Goal: Information Seeking & Learning: Learn about a topic

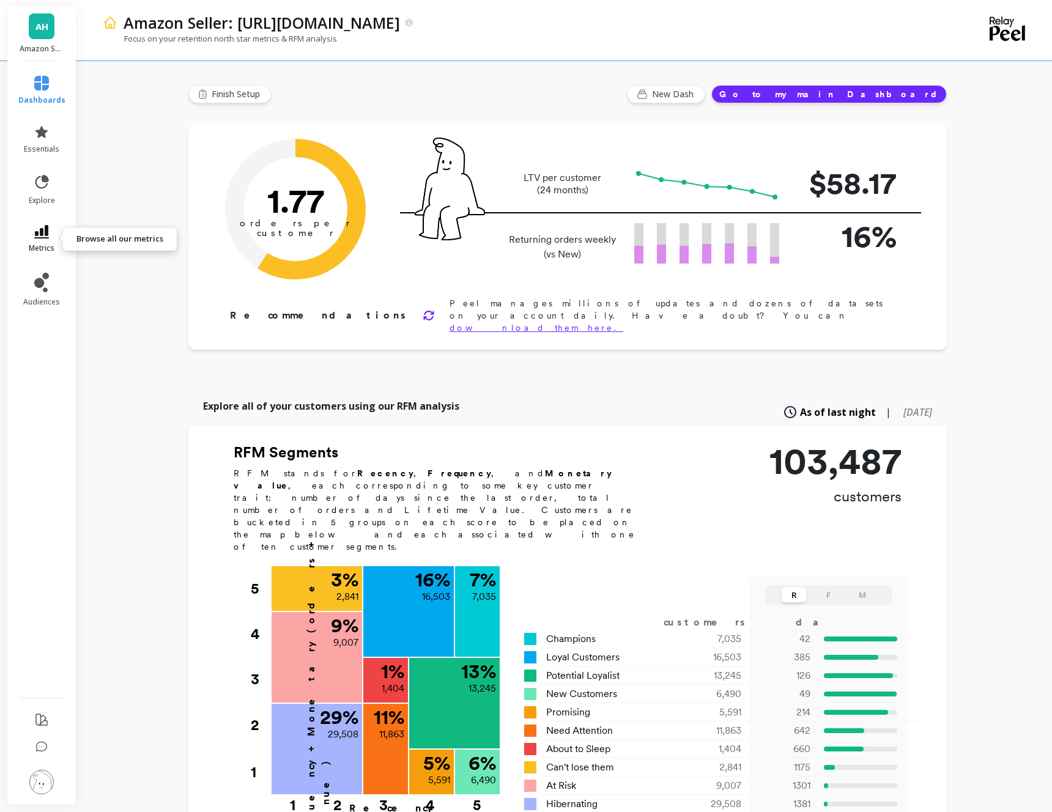
click at [40, 235] on icon at bounding box center [41, 231] width 15 height 13
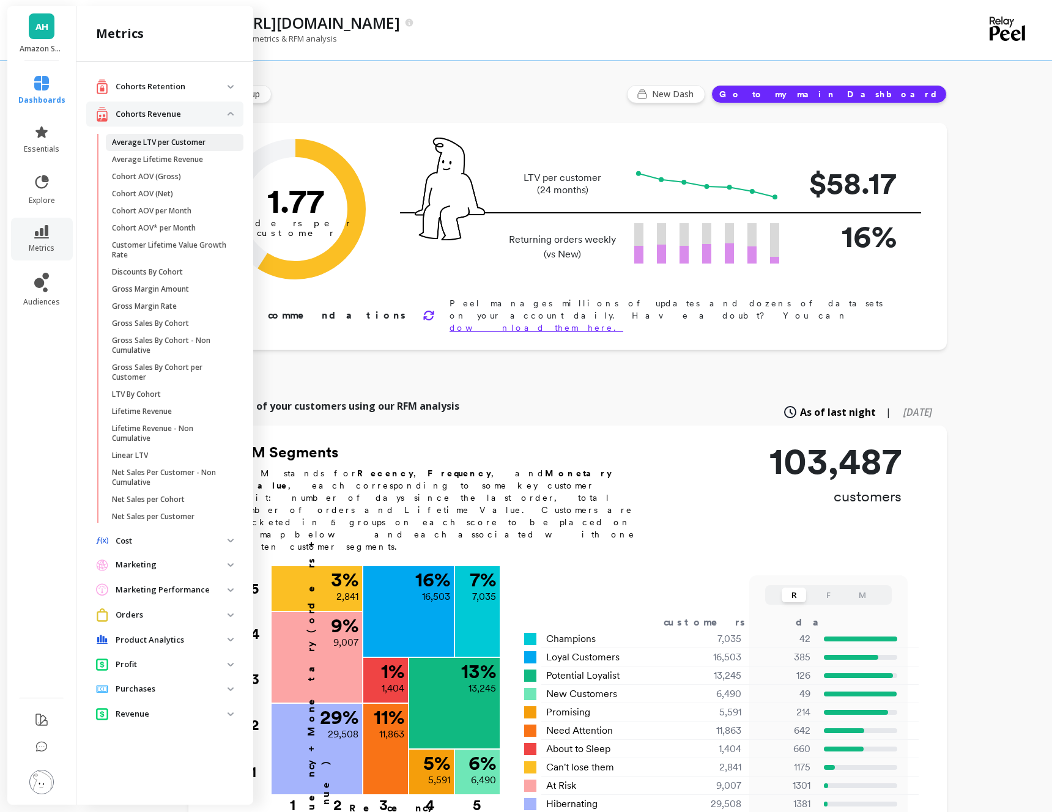
click at [143, 142] on p "Average LTV per Customer" at bounding box center [159, 143] width 94 height 10
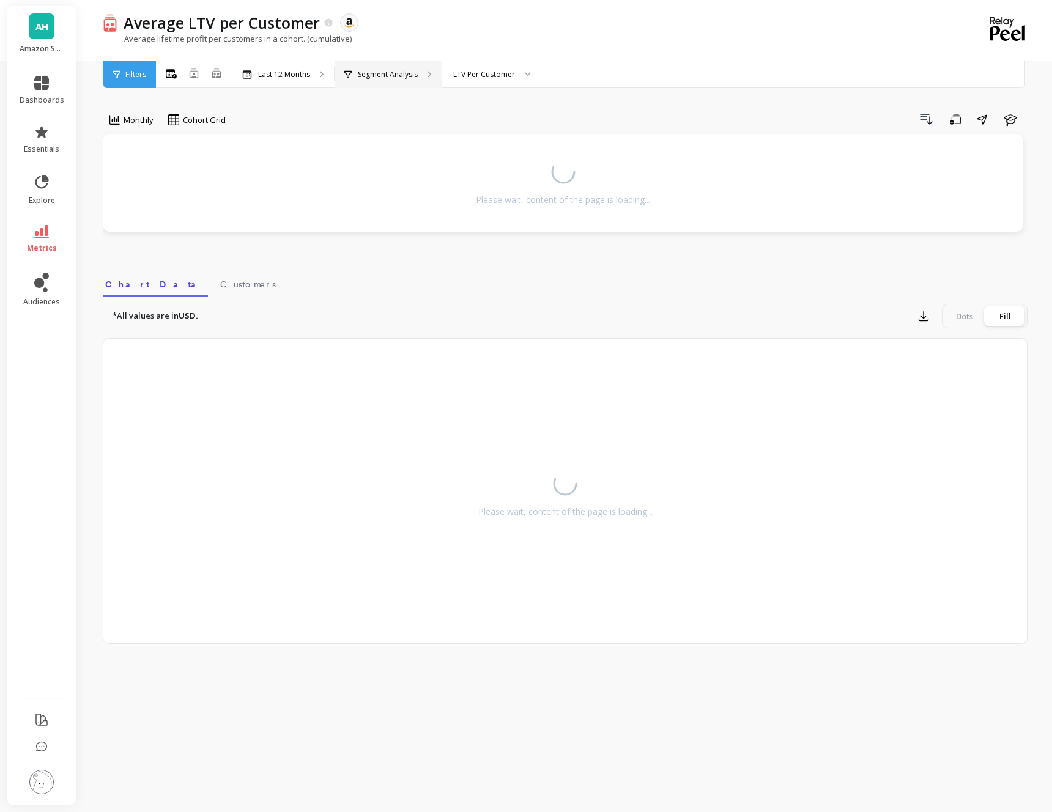
click at [401, 75] on p "Segment Analysis" at bounding box center [388, 75] width 60 height 10
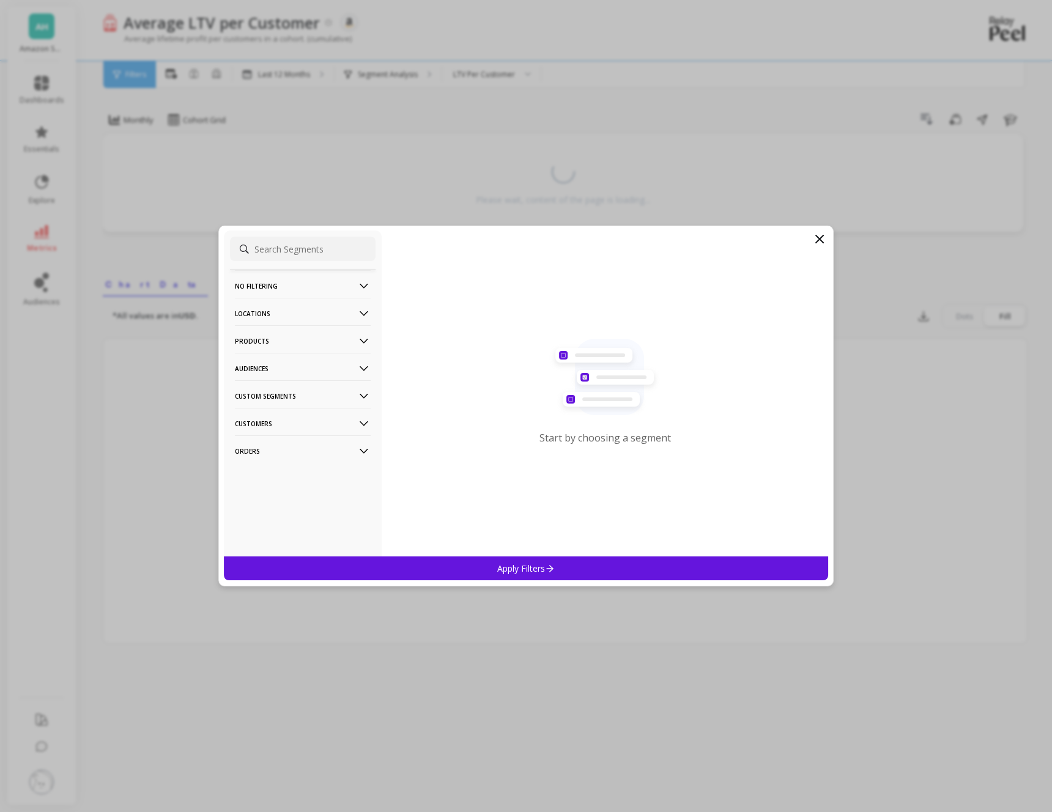
click at [320, 339] on p "Products" at bounding box center [303, 340] width 136 height 31
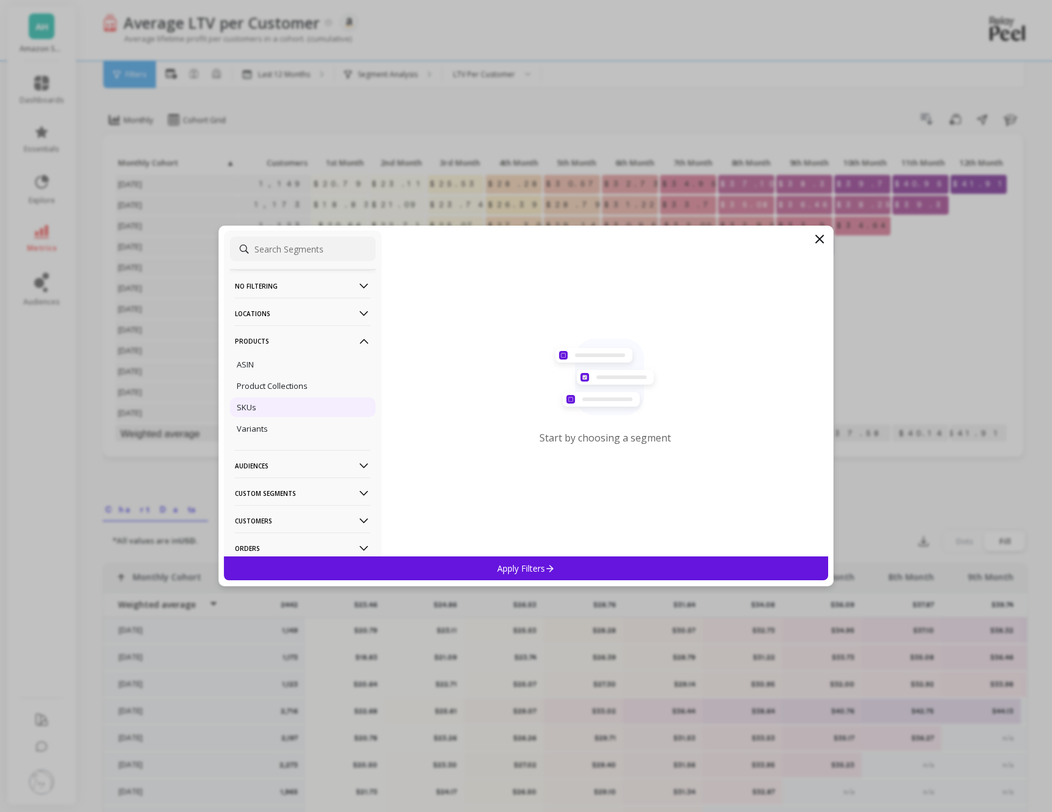
click at [262, 409] on div "SKUs" at bounding box center [303, 408] width 146 height 20
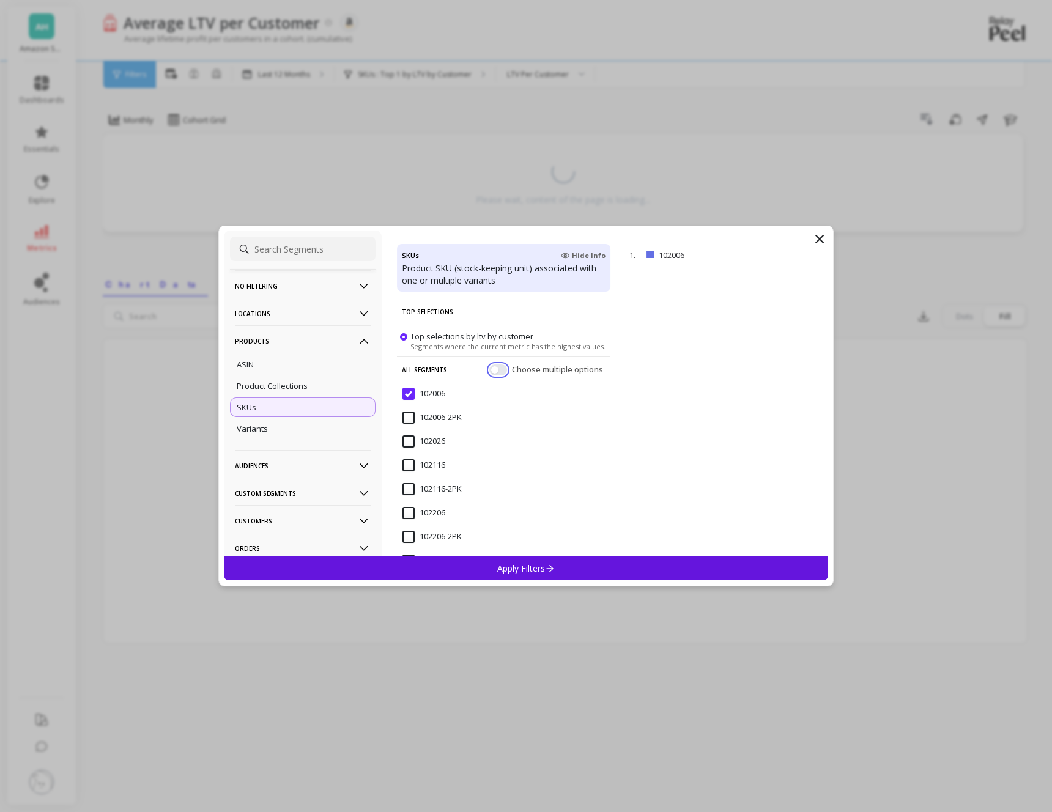
drag, startPoint x: 548, startPoint y: 372, endPoint x: 492, endPoint y: 370, distance: 56.3
click at [492, 370] on button "button" at bounding box center [498, 370] width 18 height 11
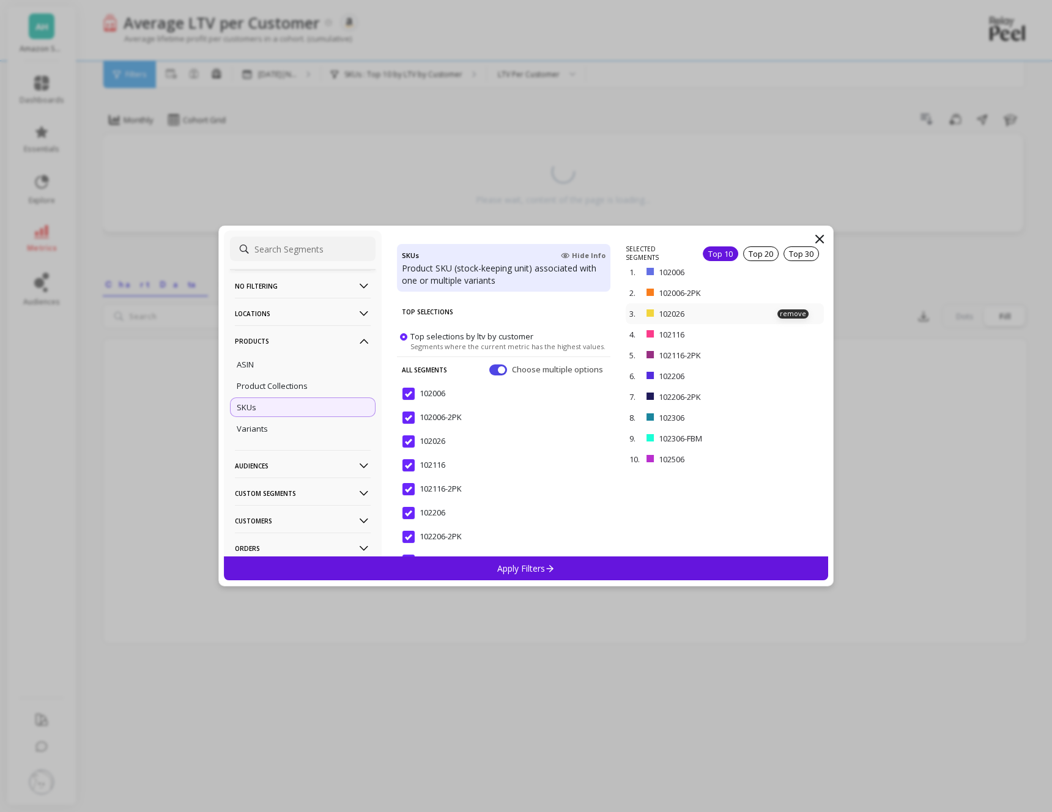
click at [0, 0] on p "remove" at bounding box center [0, 0] width 0 height 0
click at [796, 275] on p "remove" at bounding box center [792, 276] width 31 height 9
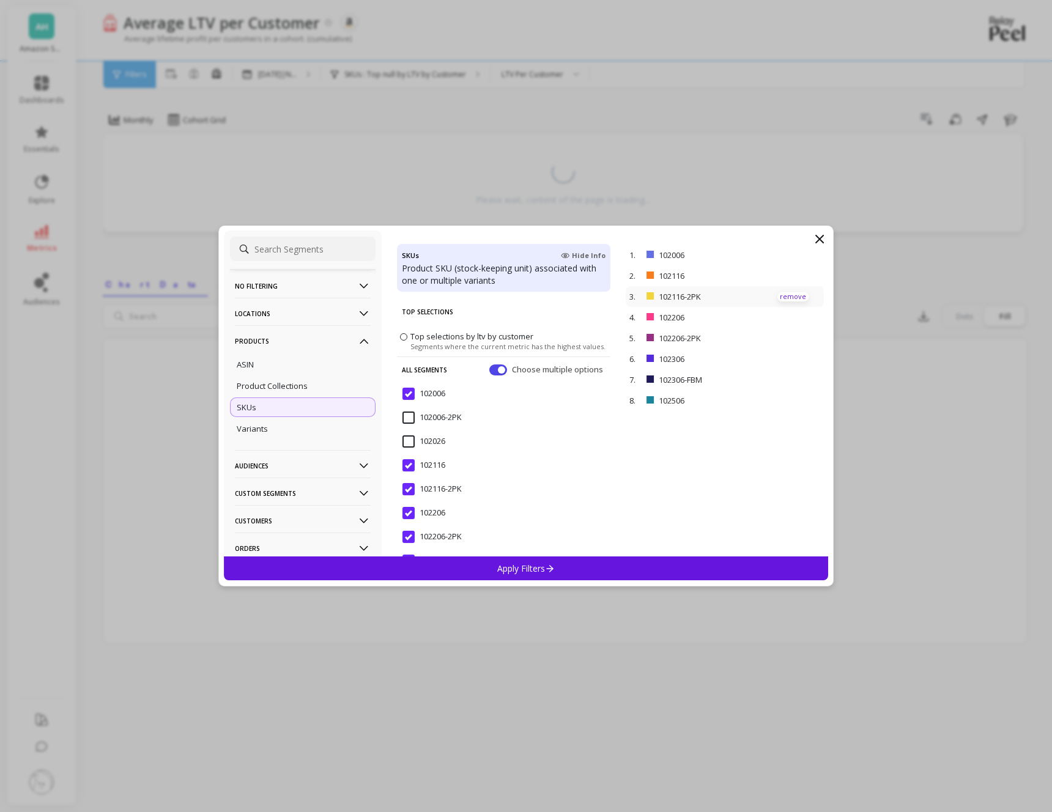
click at [796, 297] on p "remove" at bounding box center [792, 296] width 31 height 9
click at [794, 299] on p "remove" at bounding box center [792, 296] width 31 height 9
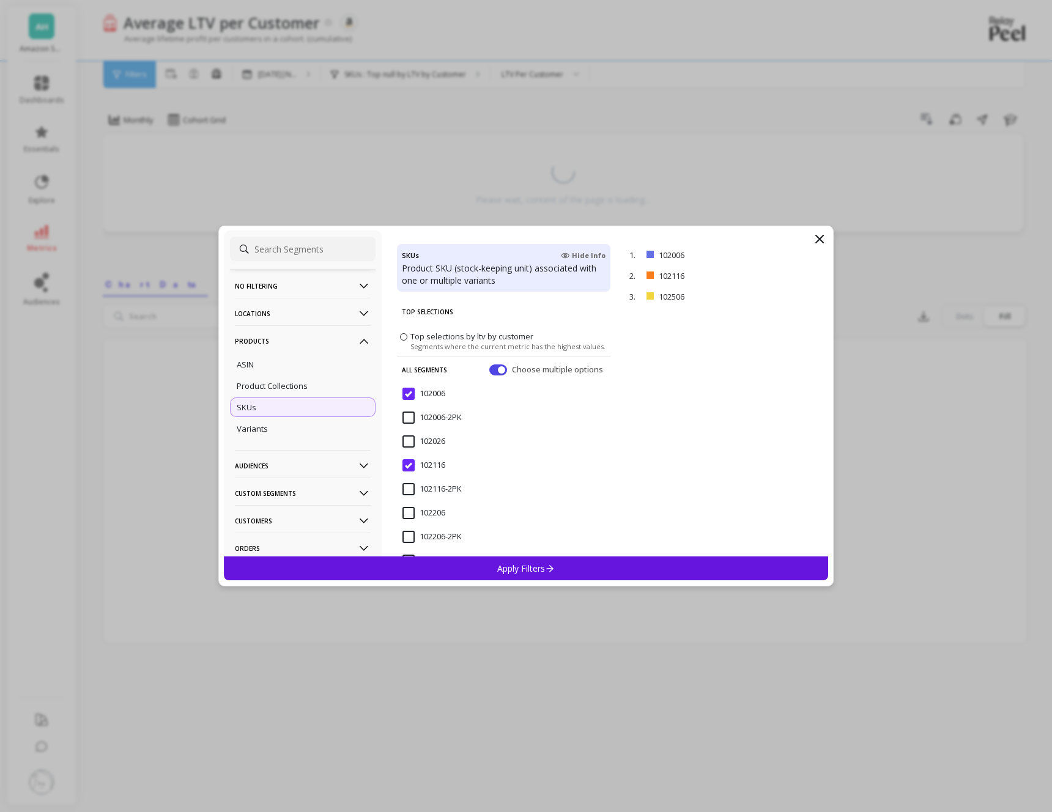
click at [0, 0] on p "remove" at bounding box center [0, 0] width 0 height 0
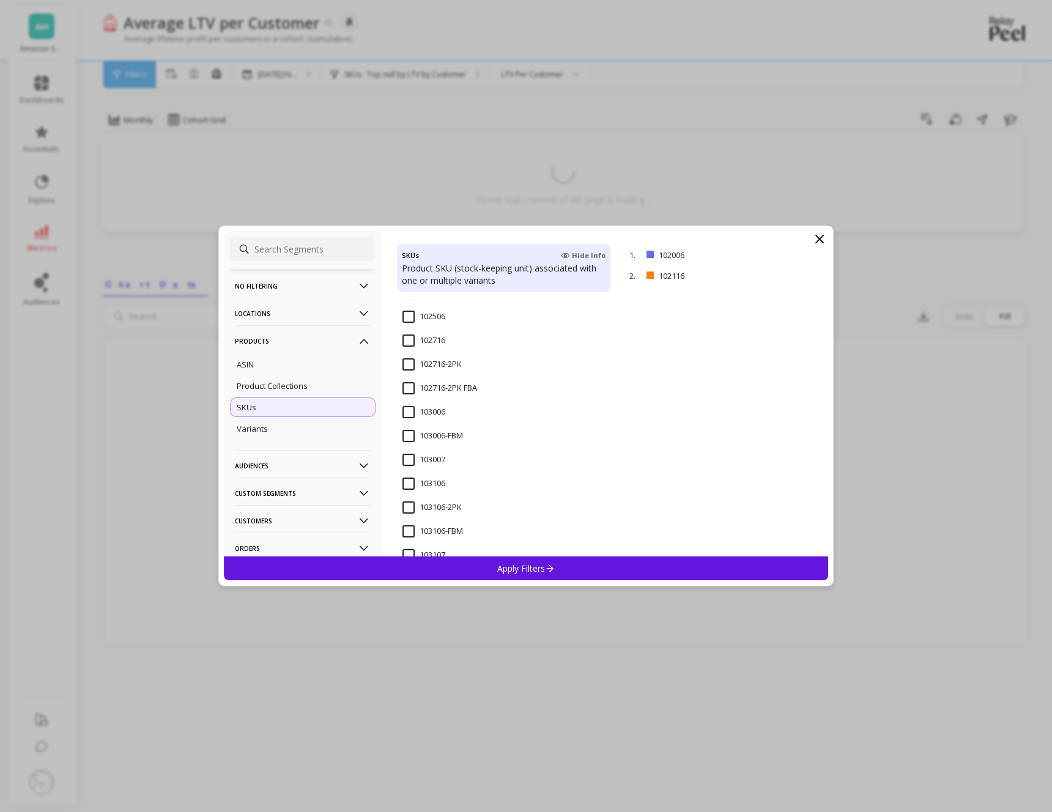
scroll to position [298, 0]
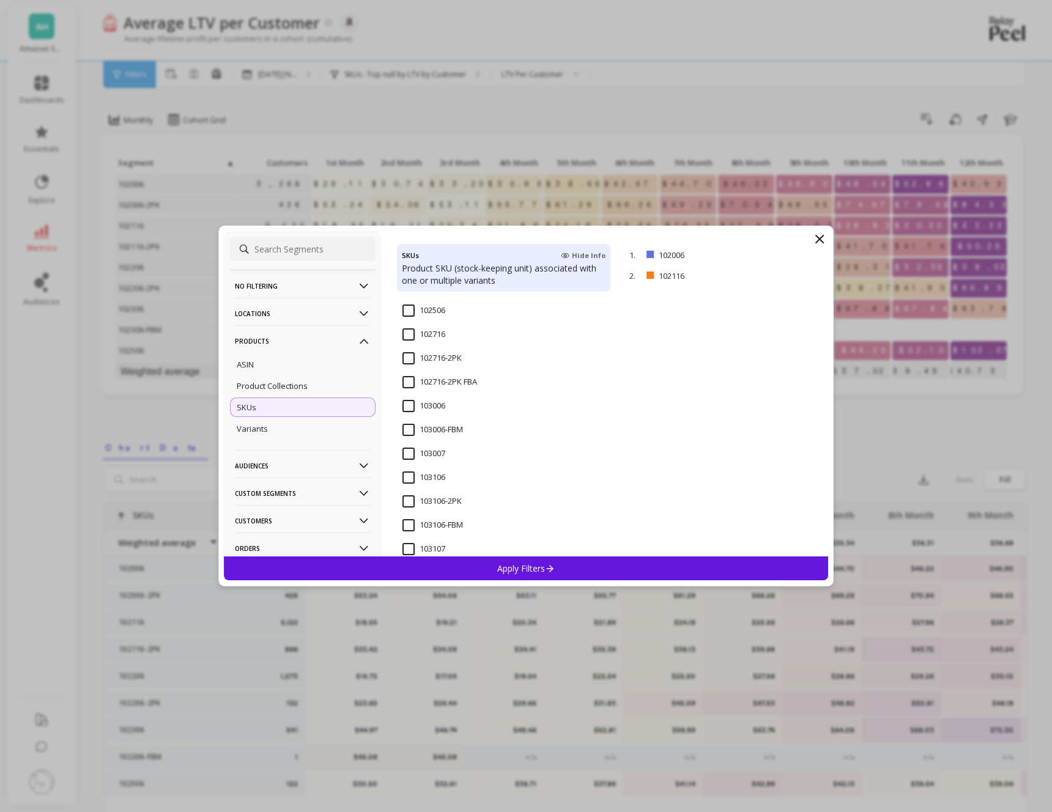
click at [421, 478] on input "103106" at bounding box center [423, 478] width 43 height 12
click at [412, 464] on input "104066" at bounding box center [423, 462] width 43 height 12
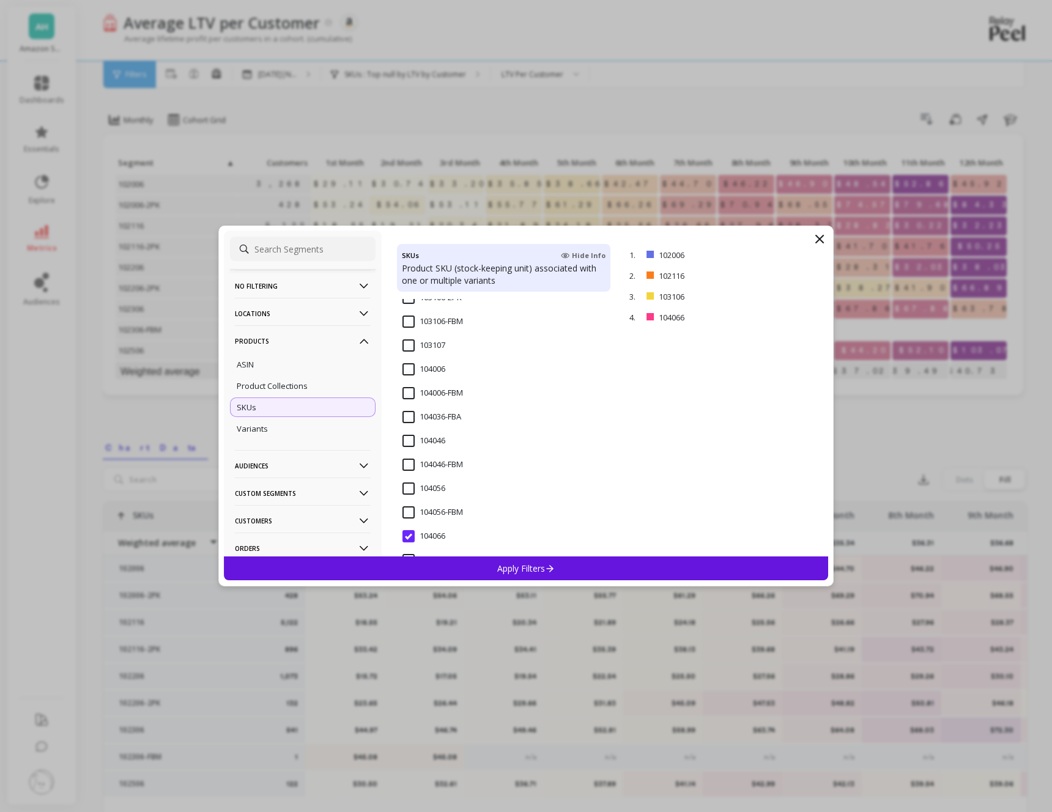
click at [409, 368] on input "104006" at bounding box center [423, 369] width 43 height 12
click at [563, 568] on div "Apply Filters" at bounding box center [526, 569] width 604 height 24
